Goal: Task Accomplishment & Management: Manage account settings

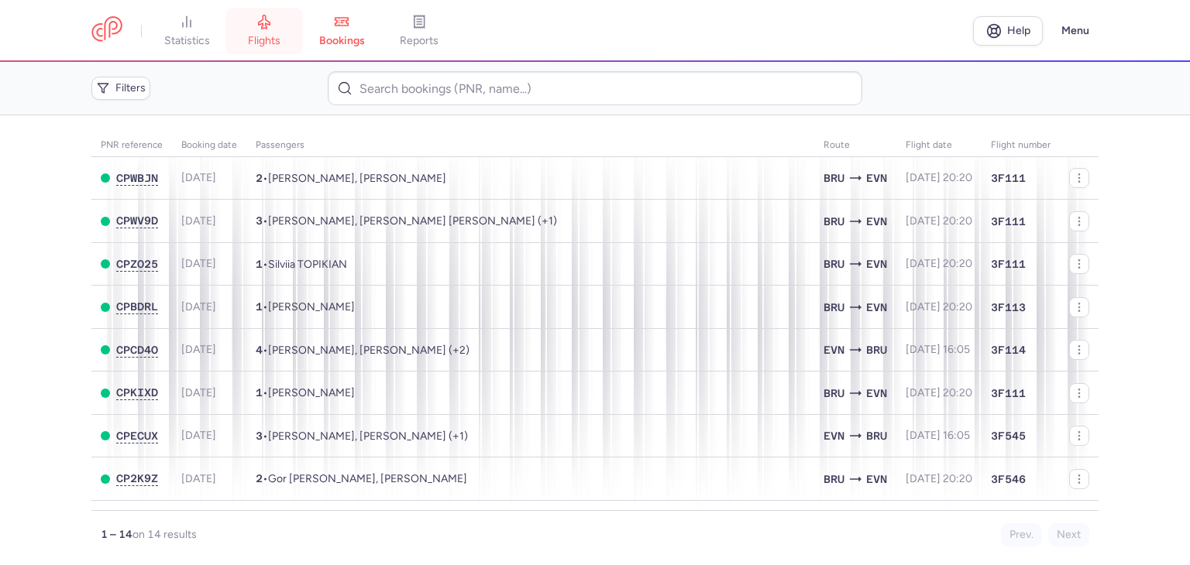
click at [271, 44] on span "flights" at bounding box center [264, 41] width 33 height 14
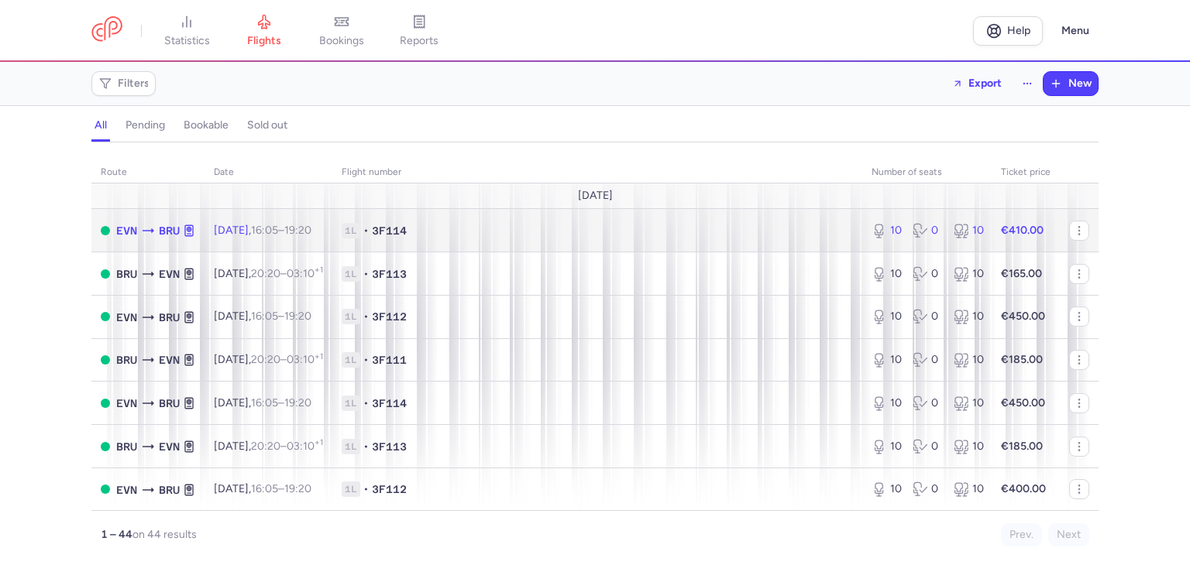
click at [752, 229] on span "1L • 3F114" at bounding box center [597, 230] width 511 height 15
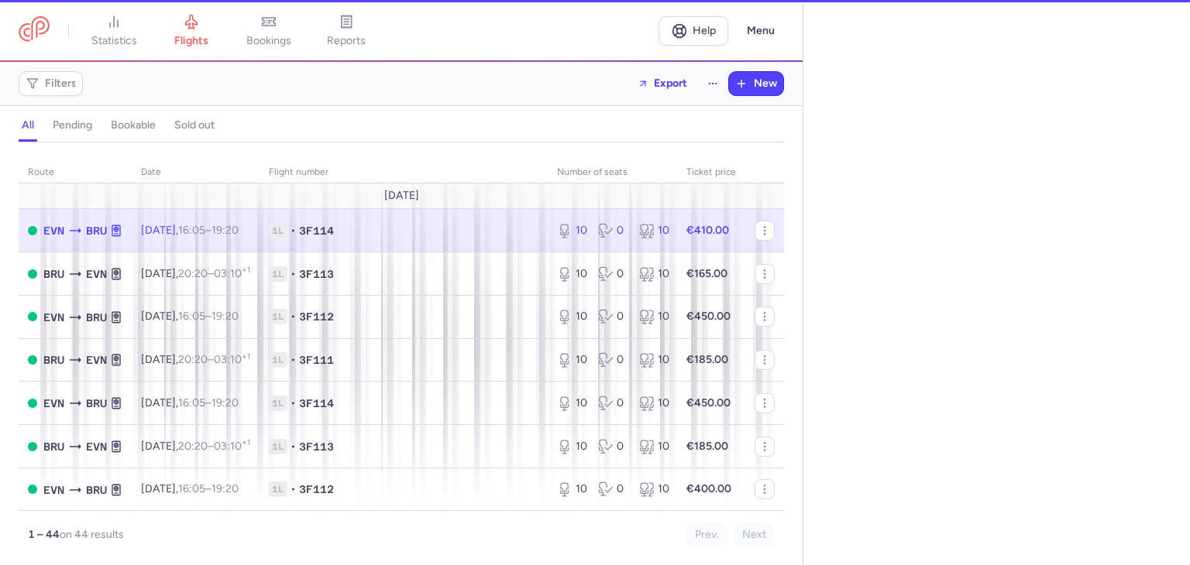
select select "hours"
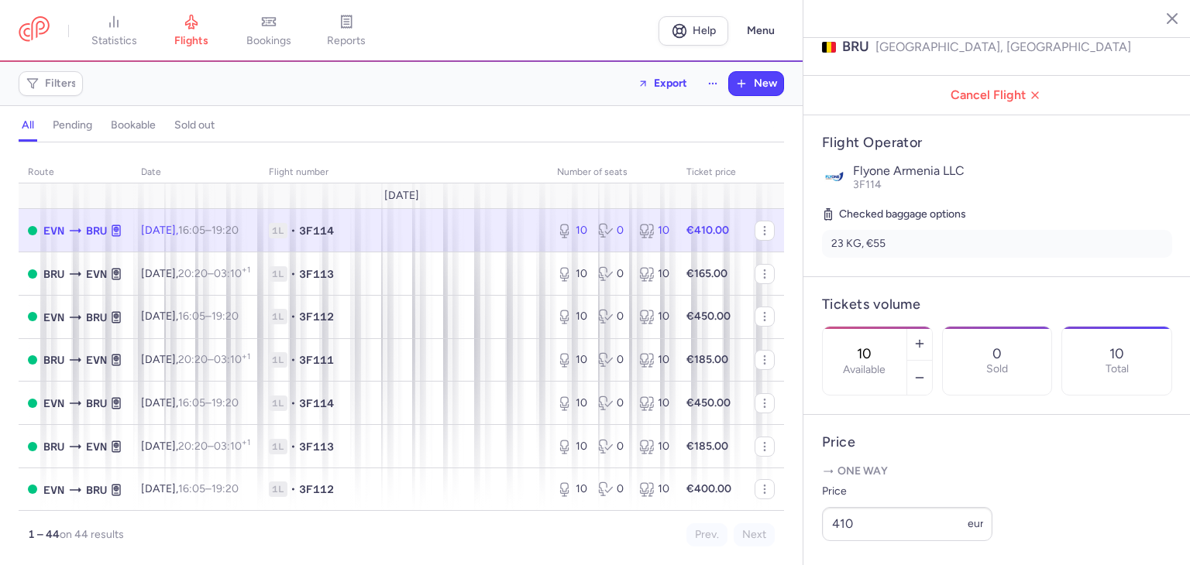
scroll to position [266, 0]
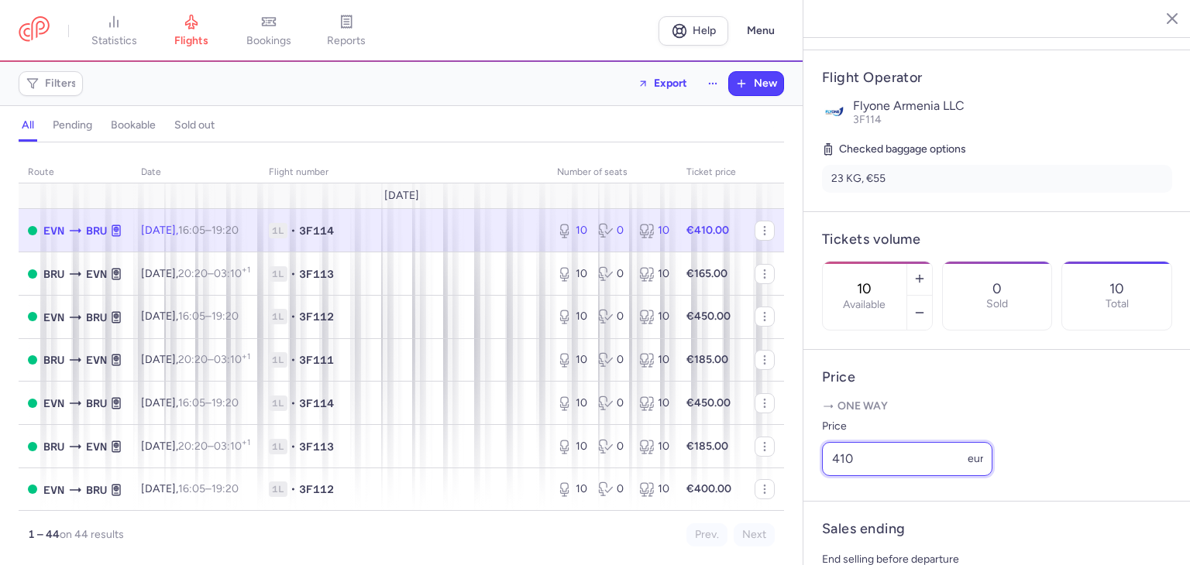
drag, startPoint x: 871, startPoint y: 502, endPoint x: 784, endPoint y: 500, distance: 86.8
click at [784, 500] on div "statistics flights bookings reports Help Menu Filters Export New all pending bo…" at bounding box center [595, 282] width 1190 height 565
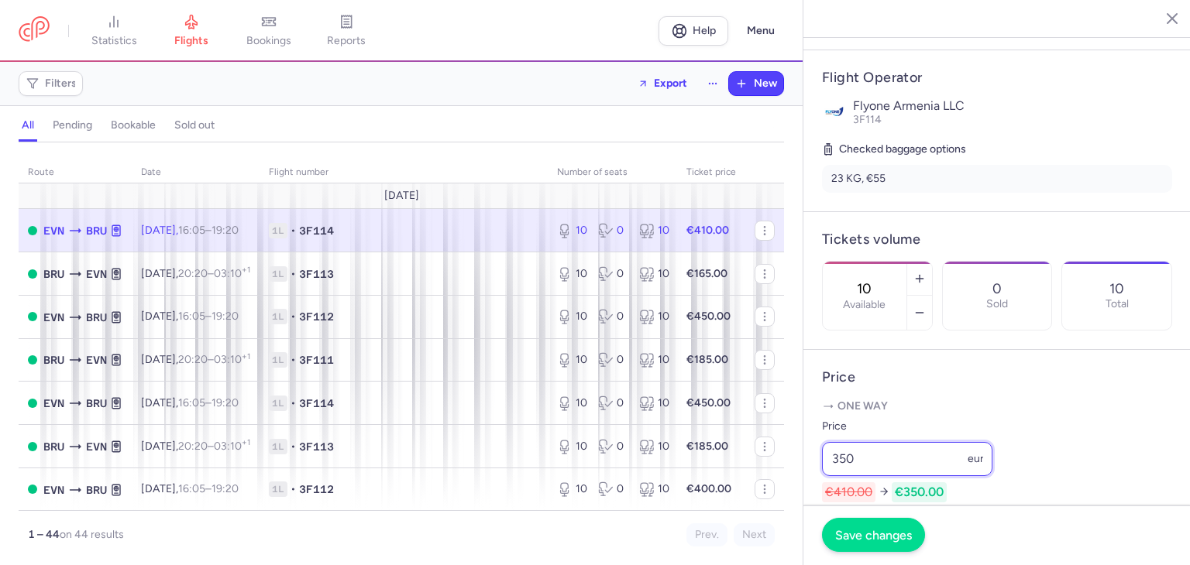
type input "350"
click at [862, 535] on span "Save changes" at bounding box center [873, 535] width 77 height 14
